Goal: Navigation & Orientation: Find specific page/section

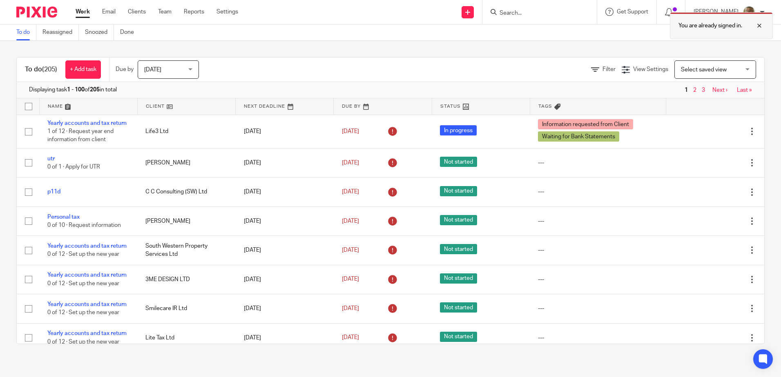
click at [763, 25] on div at bounding box center [753, 26] width 22 height 10
click at [135, 12] on link "Clients" at bounding box center [137, 12] width 18 height 8
click at [759, 11] on div "[PERSON_NAME]" at bounding box center [728, 12] width 71 height 13
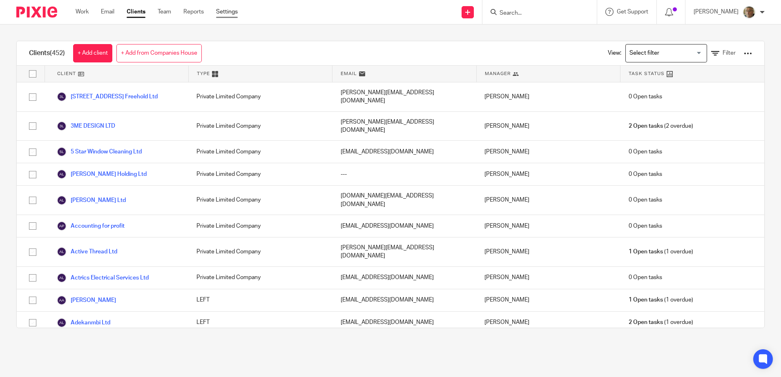
click at [234, 15] on link "Settings" at bounding box center [227, 12] width 22 height 8
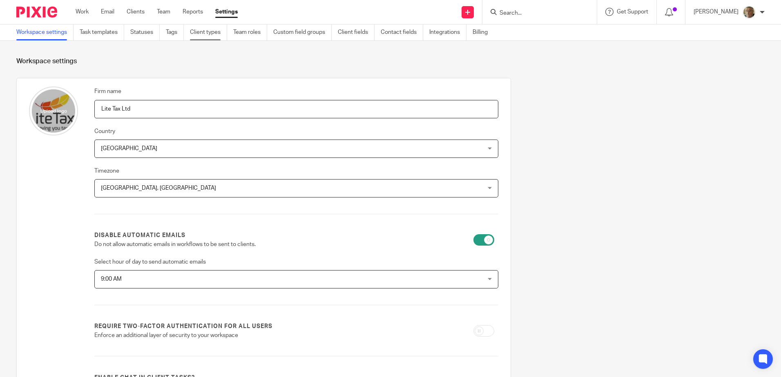
click at [200, 34] on link "Client types" at bounding box center [208, 33] width 37 height 16
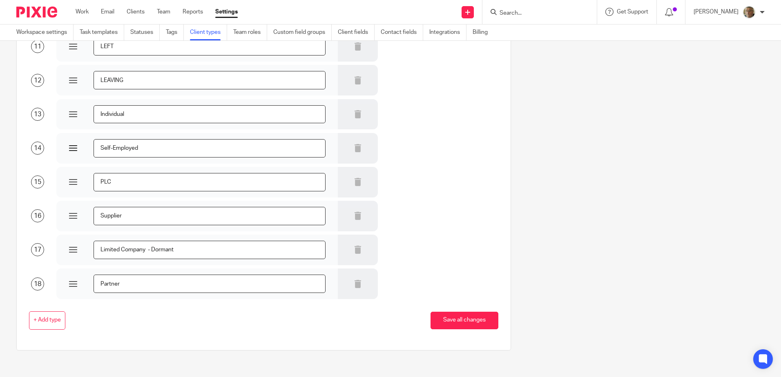
scroll to position [416, 0]
click at [80, 10] on link "Work" at bounding box center [82, 12] width 13 height 8
click at [35, 12] on img at bounding box center [36, 12] width 41 height 11
